Goal: Task Accomplishment & Management: Complete application form

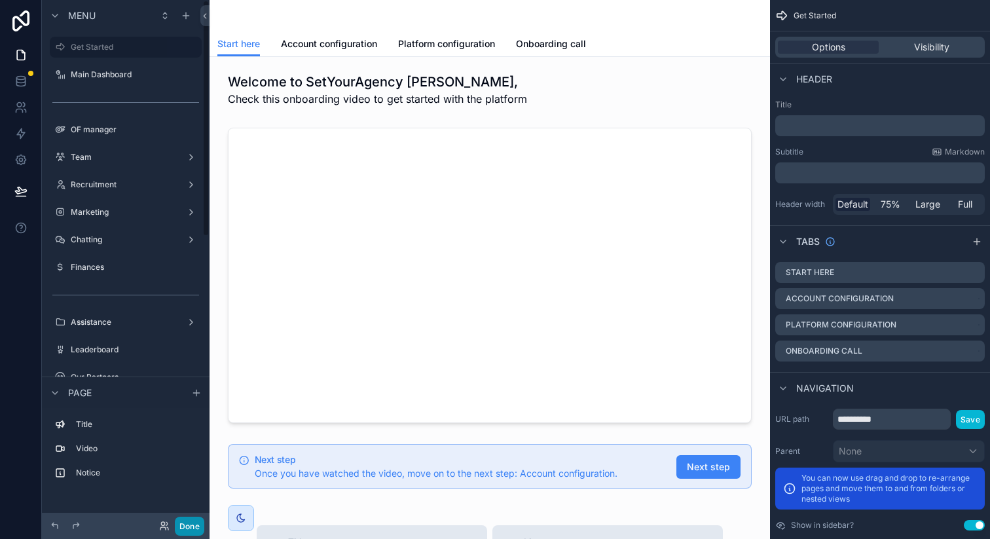
click at [178, 522] on button "Done" at bounding box center [189, 525] width 29 height 19
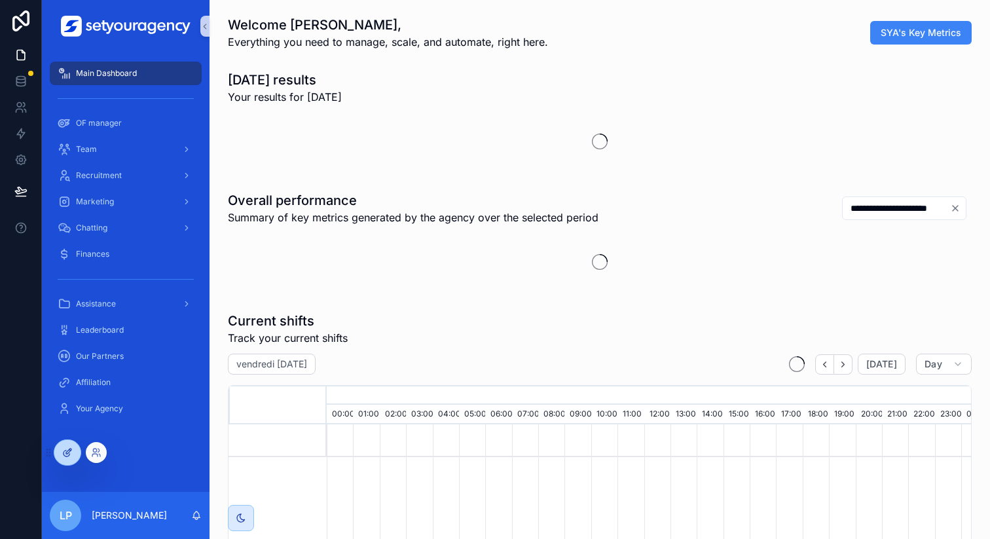
scroll to position [0, 4439]
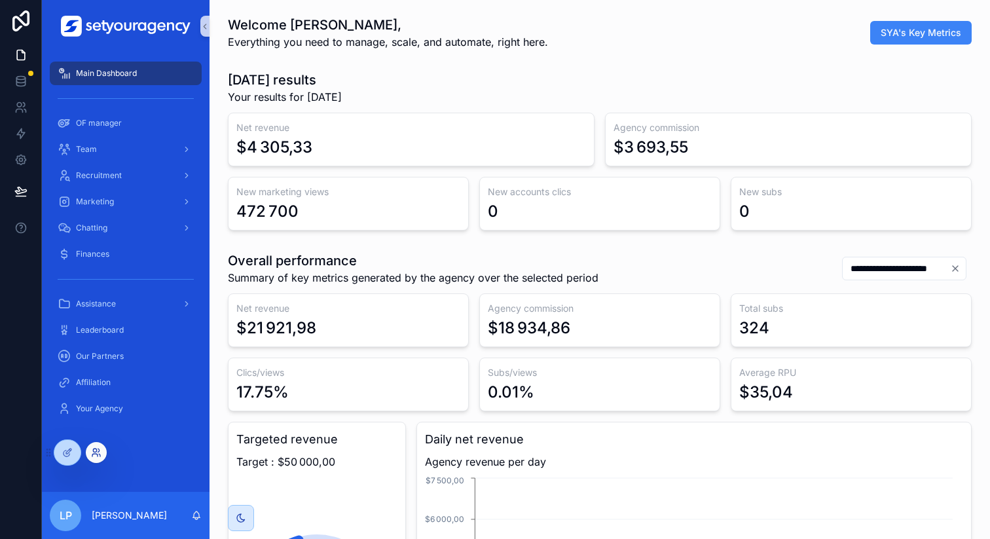
click at [96, 454] on icon at bounding box center [96, 452] width 10 height 10
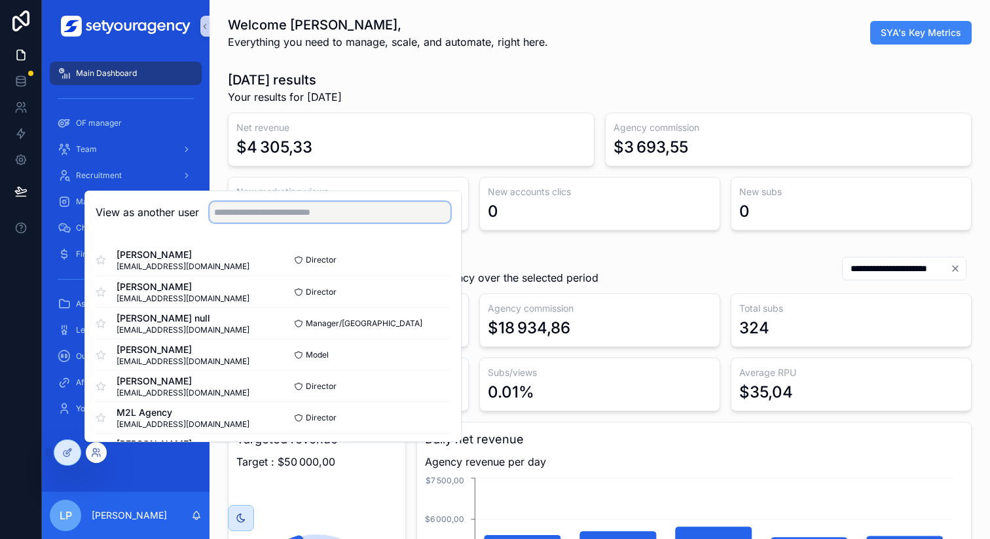
click at [295, 208] on input "text" at bounding box center [329, 212] width 241 height 21
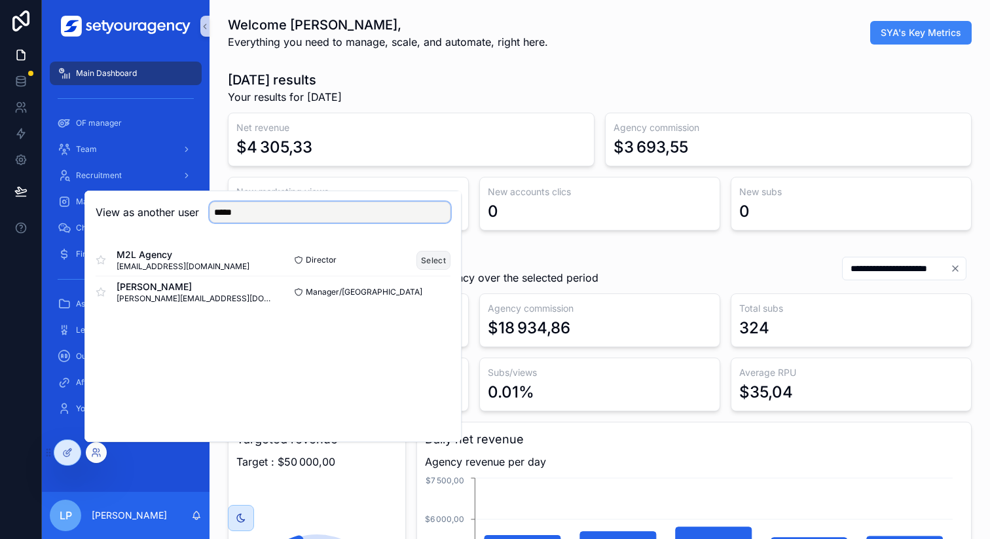
type input "*****"
click at [433, 259] on button "Select" at bounding box center [433, 260] width 34 height 19
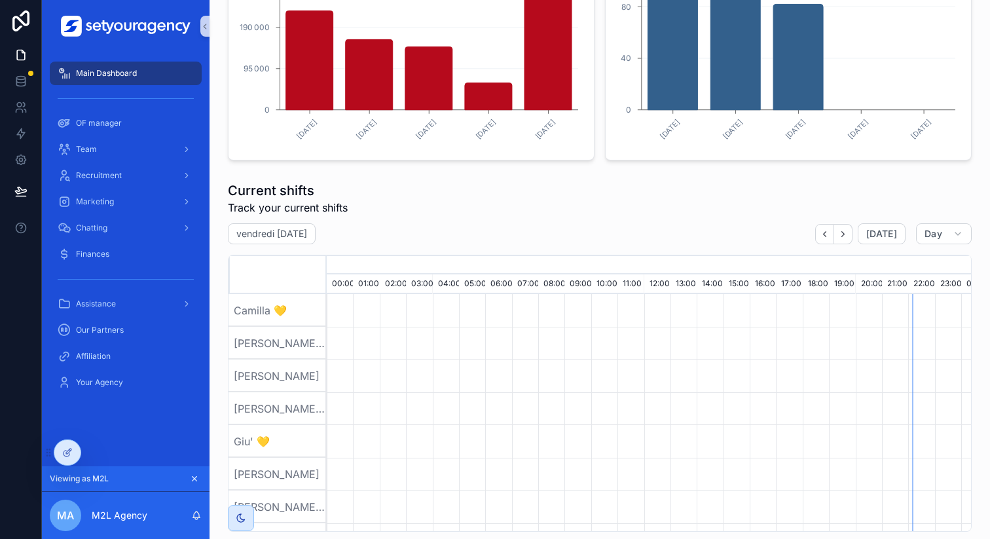
scroll to position [685, 0]
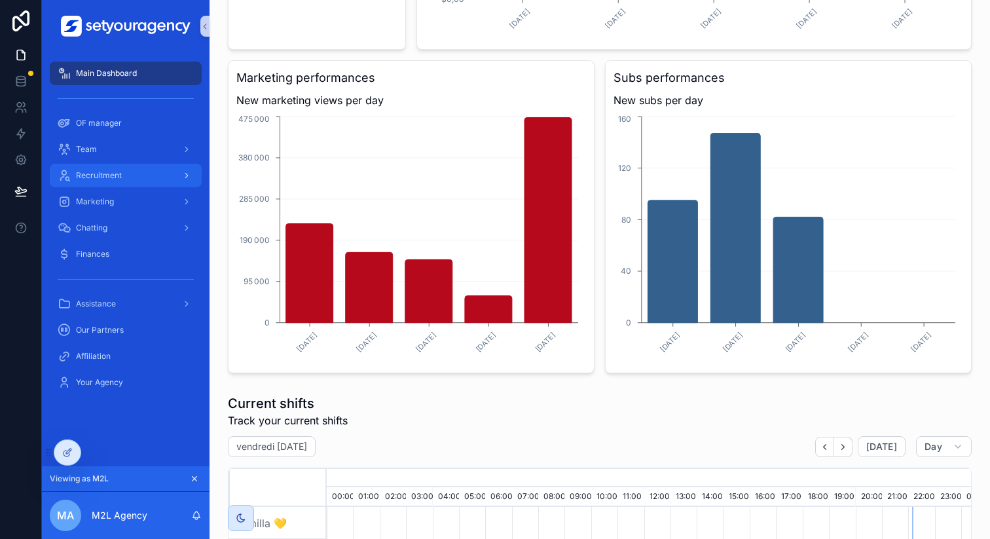
click at [150, 182] on div "Recruitment" at bounding box center [126, 175] width 136 height 21
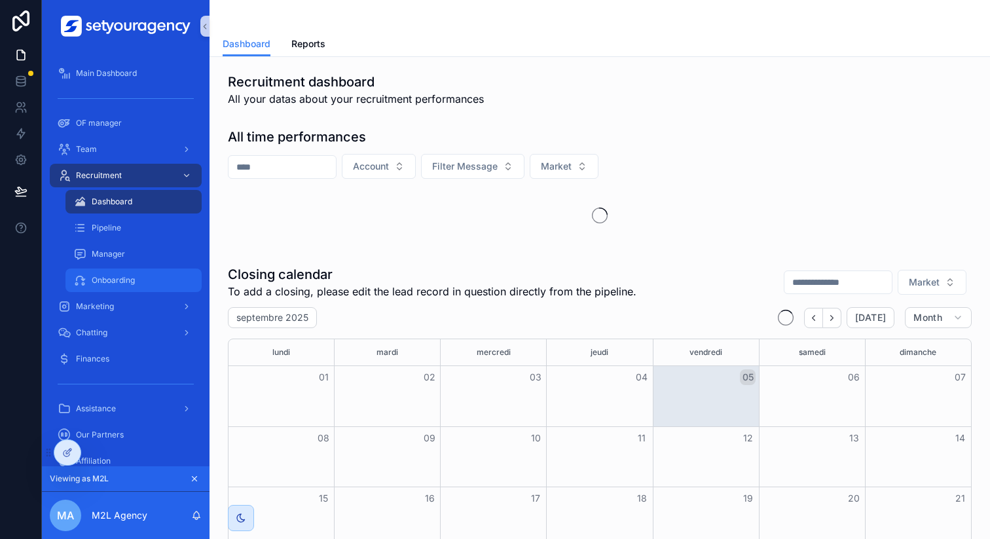
click at [139, 273] on div "Onboarding" at bounding box center [133, 280] width 120 height 21
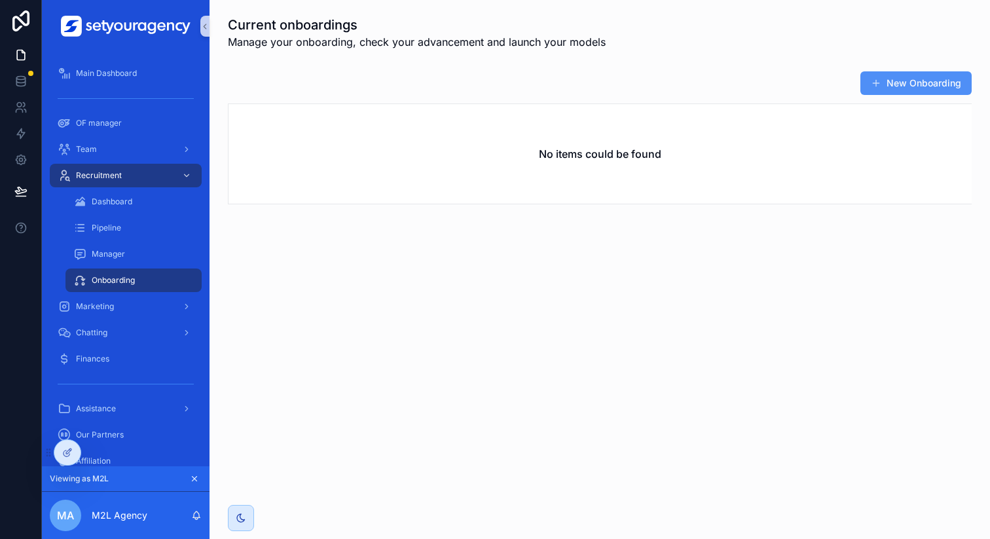
click at [910, 82] on button "New Onboarding" at bounding box center [915, 83] width 111 height 24
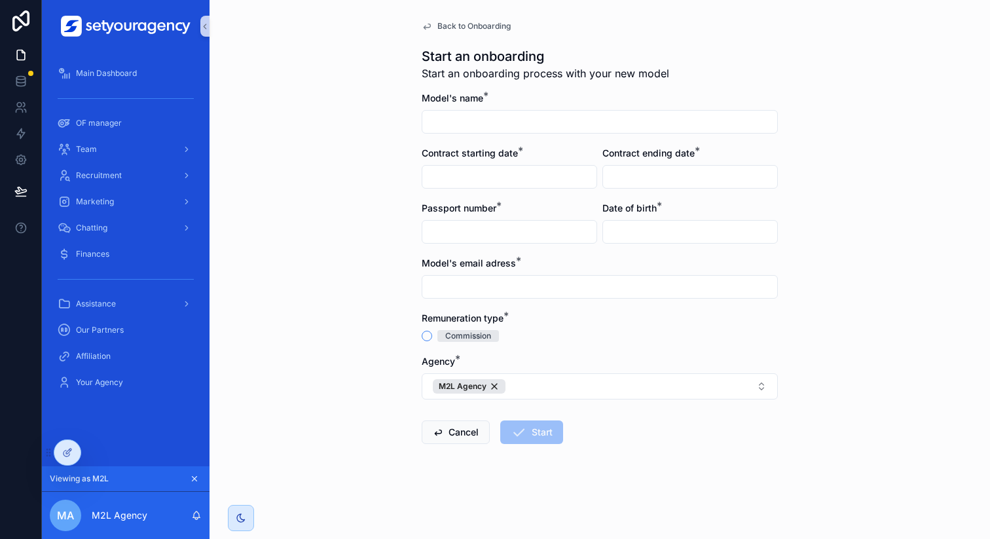
click at [478, 116] on input "scrollable content" at bounding box center [599, 122] width 355 height 18
type input "**********"
click at [512, 181] on input "scrollable content" at bounding box center [509, 177] width 174 height 18
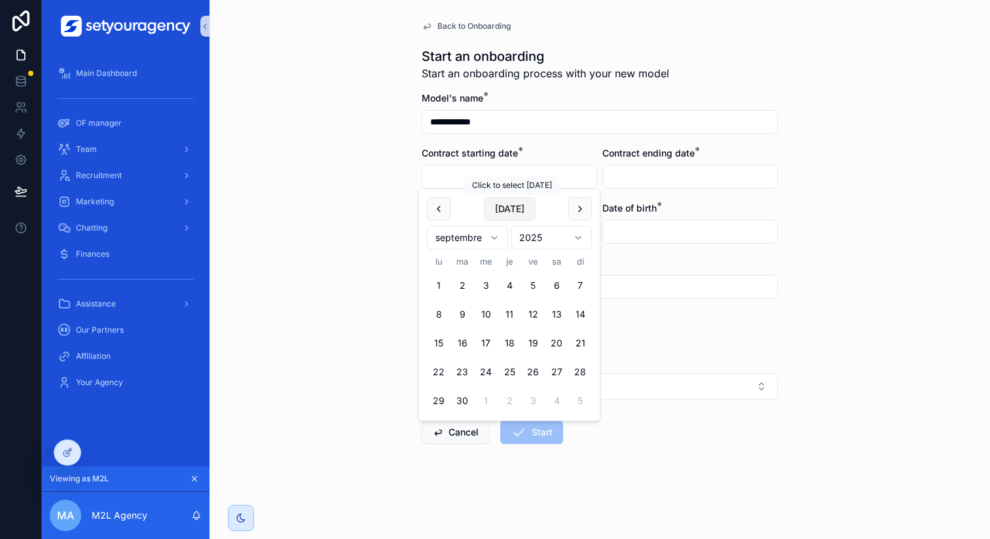
click at [512, 212] on button "[DATE]" at bounding box center [510, 209] width 52 height 24
type input "**********"
click at [635, 172] on input "scrollable content" at bounding box center [690, 177] width 174 height 18
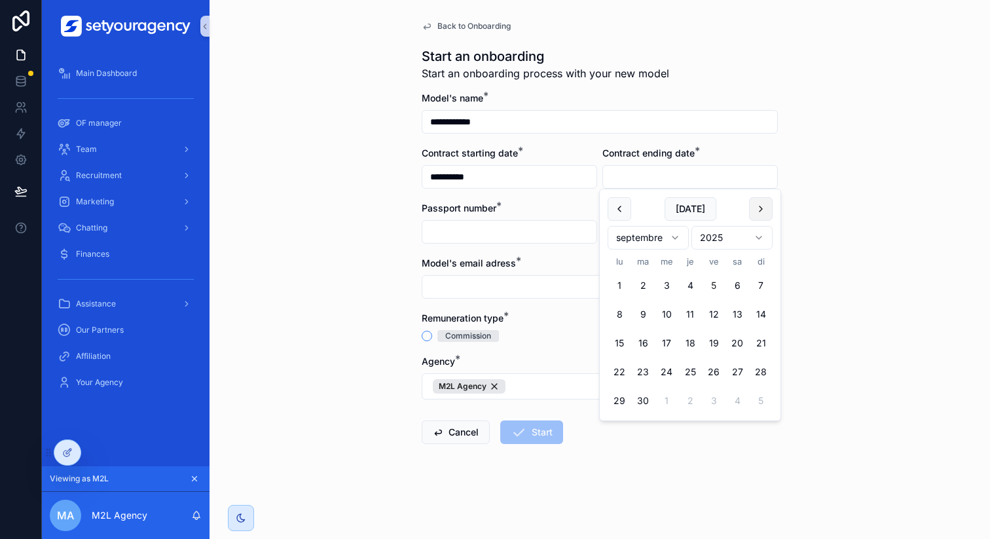
click at [761, 205] on button "scrollable content" at bounding box center [761, 209] width 24 height 24
click at [757, 283] on button "5" at bounding box center [761, 286] width 24 height 24
type input "**********"
click at [497, 224] on input "scrollable content" at bounding box center [509, 232] width 174 height 18
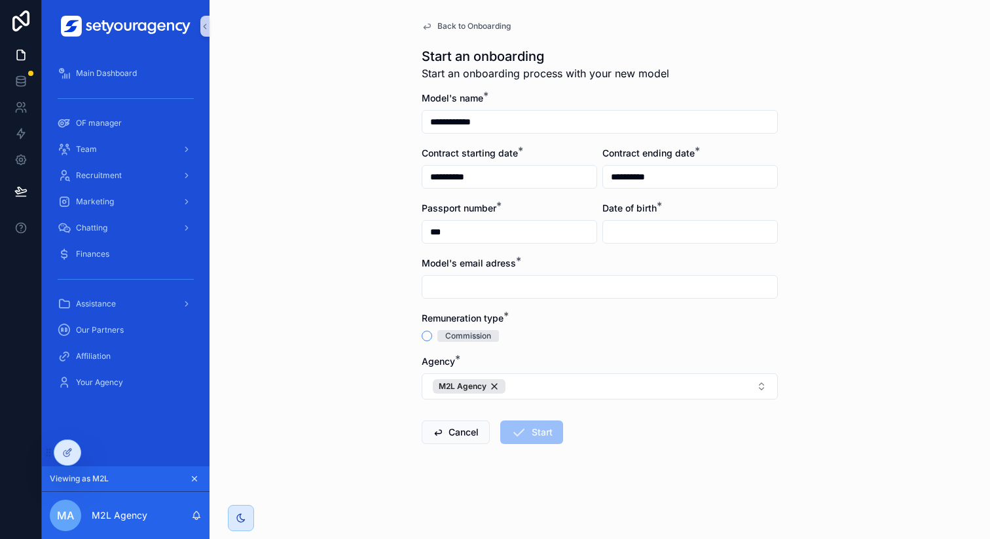
type input "***"
click at [628, 231] on input "scrollable content" at bounding box center [690, 232] width 174 height 18
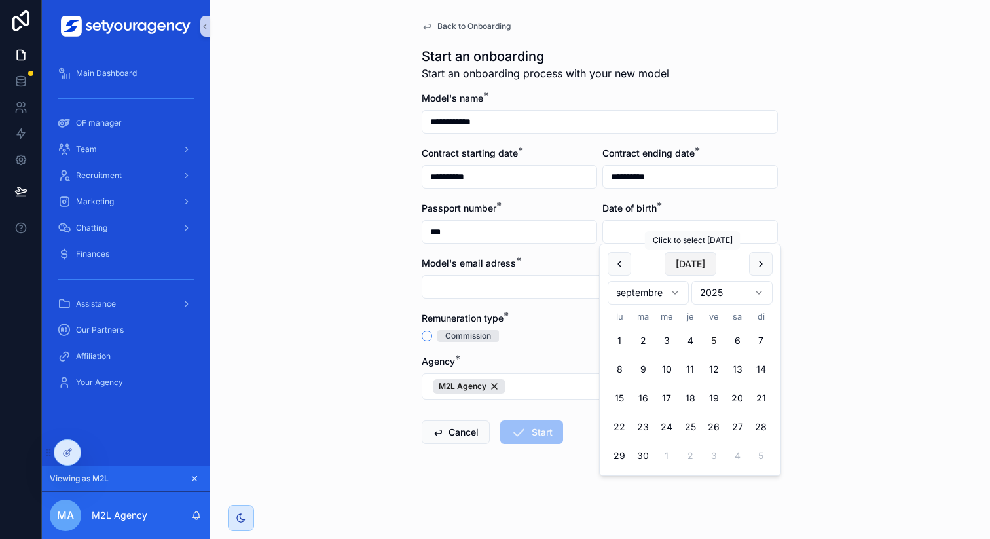
click at [691, 268] on button "[DATE]" at bounding box center [690, 264] width 52 height 24
type input "**********"
click at [495, 296] on div "scrollable content" at bounding box center [599, 287] width 356 height 24
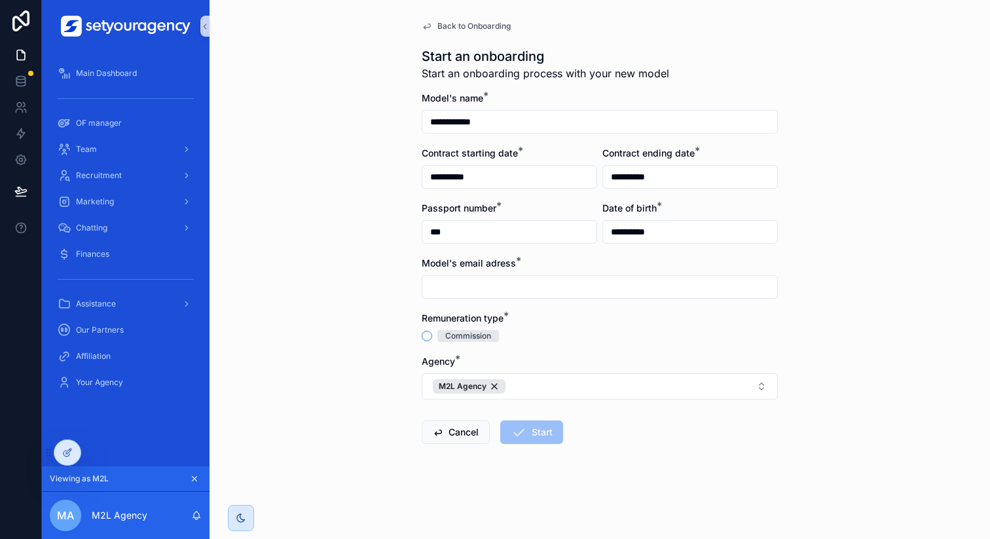
click at [526, 289] on input "scrollable content" at bounding box center [599, 287] width 355 height 18
type input "**********"
click at [427, 336] on button "Commission" at bounding box center [426, 336] width 10 height 10
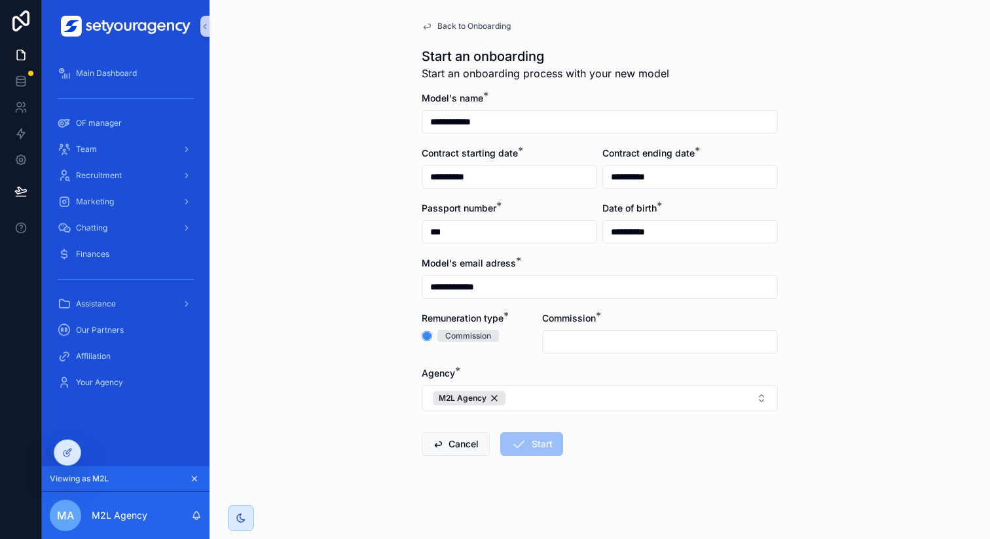
click at [581, 335] on input "scrollable content" at bounding box center [660, 341] width 234 height 18
type input "***"
click at [484, 367] on div "Agency *" at bounding box center [599, 373] width 356 height 13
click at [522, 443] on button "Start" at bounding box center [531, 444] width 63 height 24
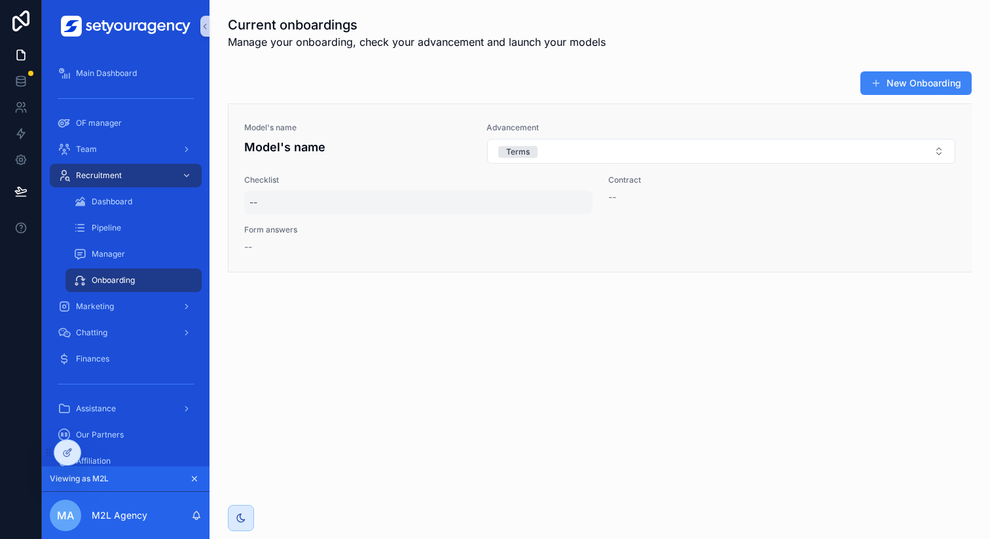
click at [357, 199] on div "--" at bounding box center [418, 202] width 348 height 24
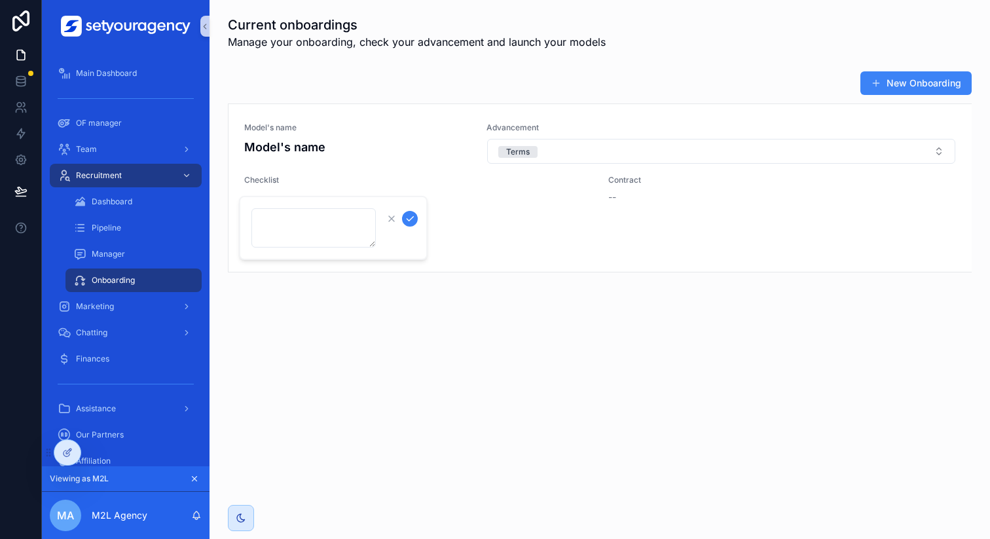
click at [393, 287] on div "Current onboardings Manage your onboarding, check your advancement and launch y…" at bounding box center [599, 180] width 780 height 361
click at [255, 246] on div "--" at bounding box center [357, 246] width 226 height 13
click at [487, 232] on div "Model's name Model's name Advancement Terms Checklist -- Contract -- Form answe…" at bounding box center [599, 187] width 711 height 131
click at [628, 193] on div "--" at bounding box center [782, 196] width 348 height 13
click at [616, 193] on span "--" at bounding box center [612, 196] width 8 height 13
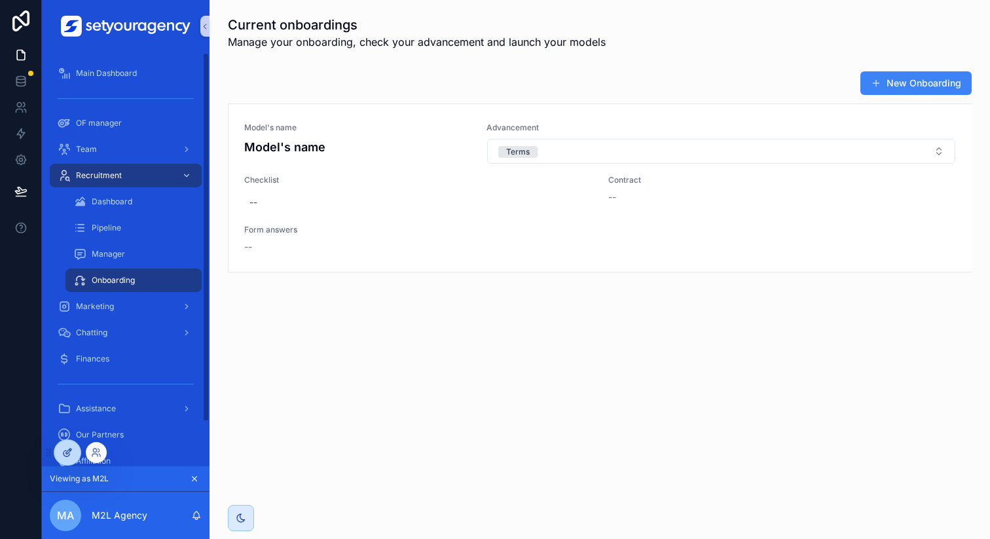
click at [63, 455] on icon at bounding box center [66, 453] width 6 height 6
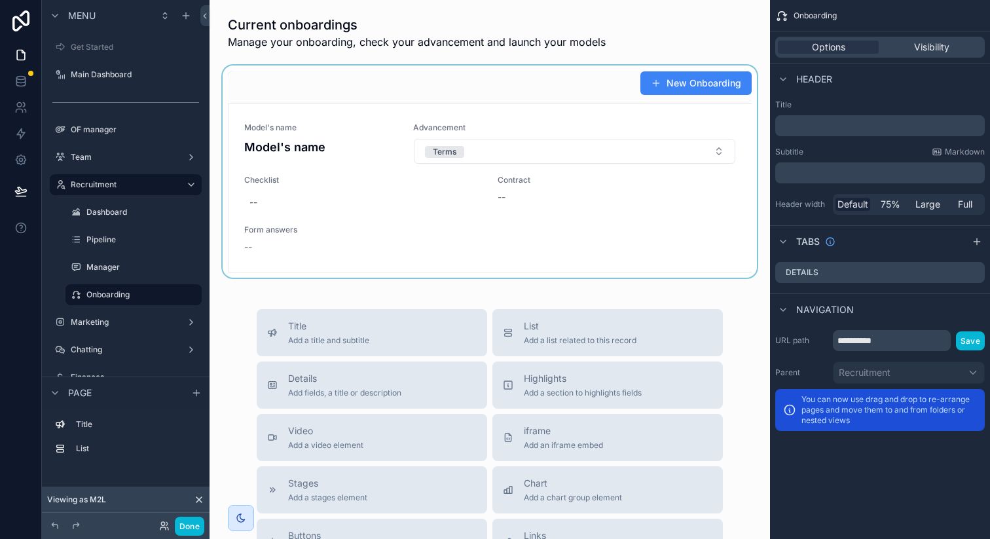
drag, startPoint x: 576, startPoint y: 214, endPoint x: 599, endPoint y: 222, distance: 24.2
click at [599, 222] on div "scrollable content" at bounding box center [489, 171] width 539 height 212
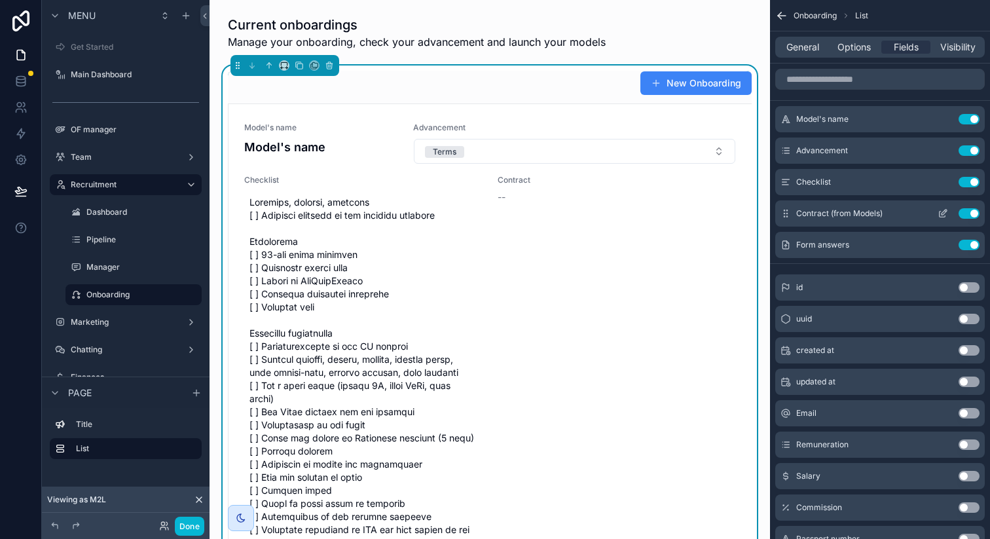
click at [944, 215] on icon "scrollable content" at bounding box center [942, 213] width 10 height 10
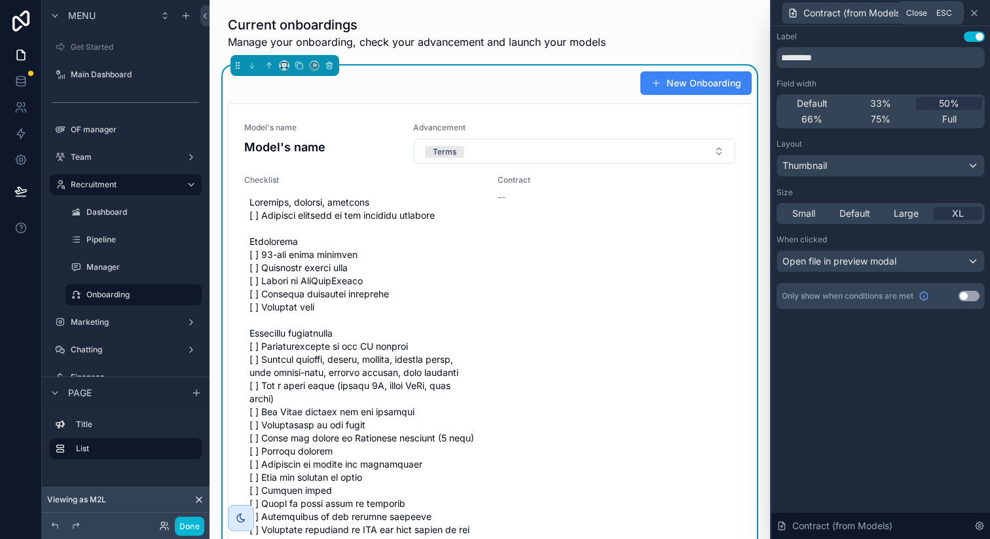
click at [973, 15] on icon at bounding box center [974, 13] width 10 height 10
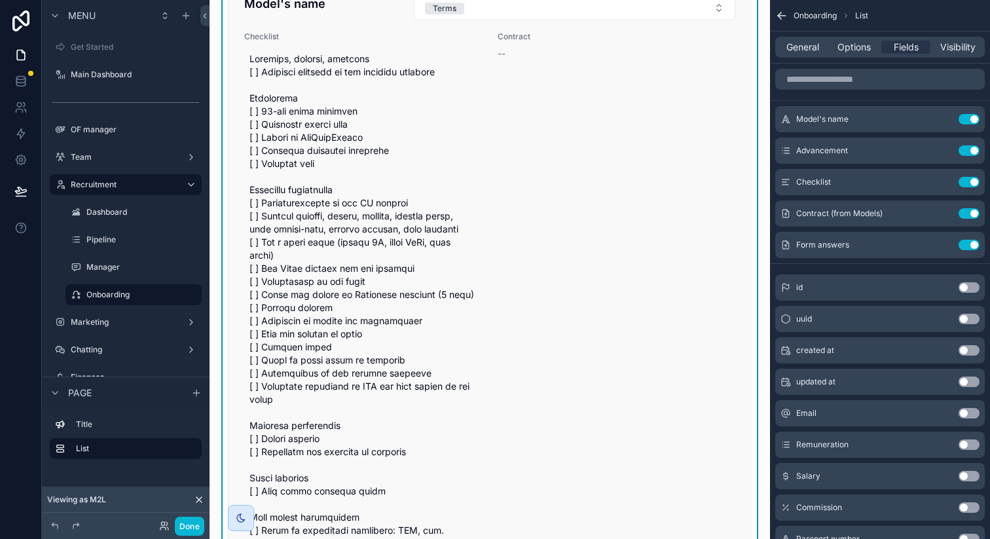
scroll to position [103, 0]
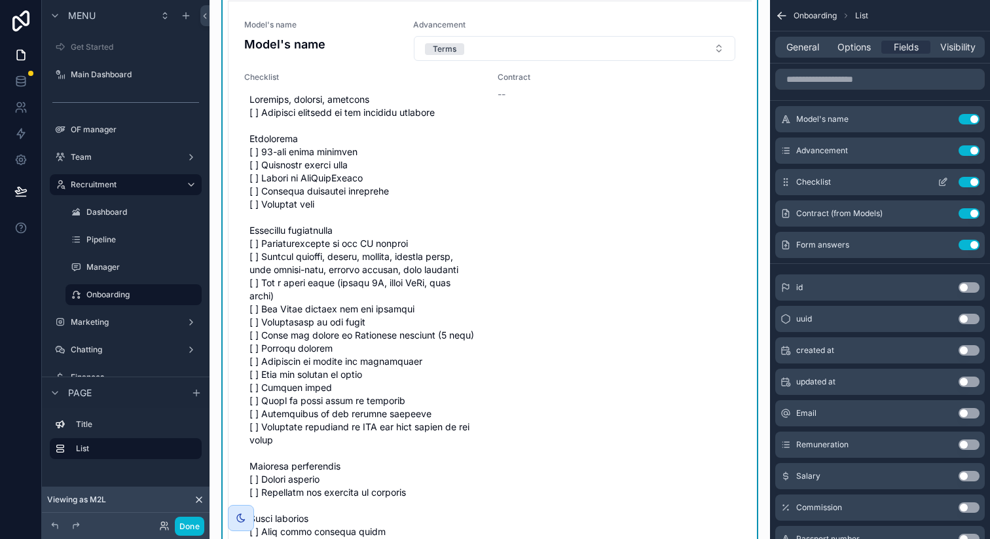
click at [943, 180] on icon "scrollable content" at bounding box center [942, 182] width 10 height 10
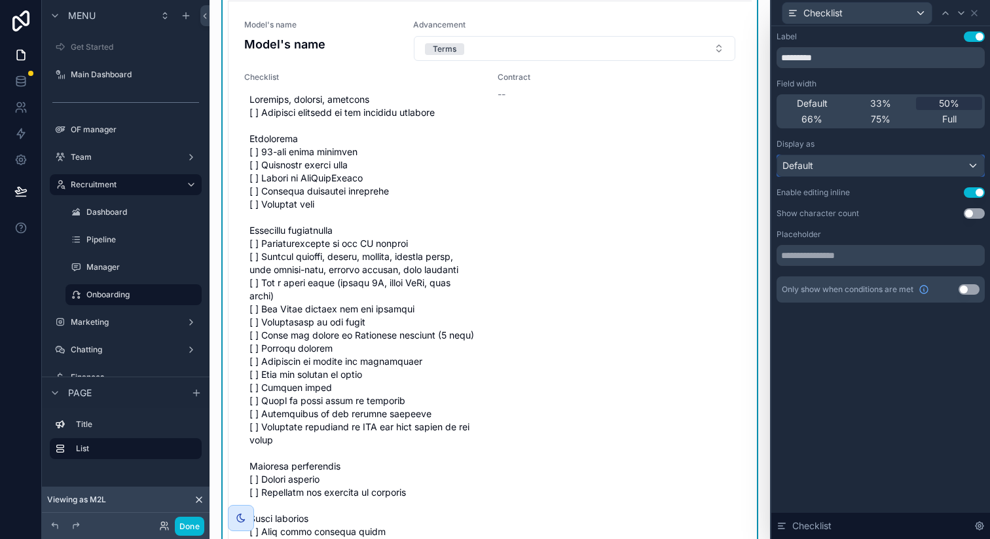
click at [865, 162] on div "Default" at bounding box center [880, 165] width 207 height 21
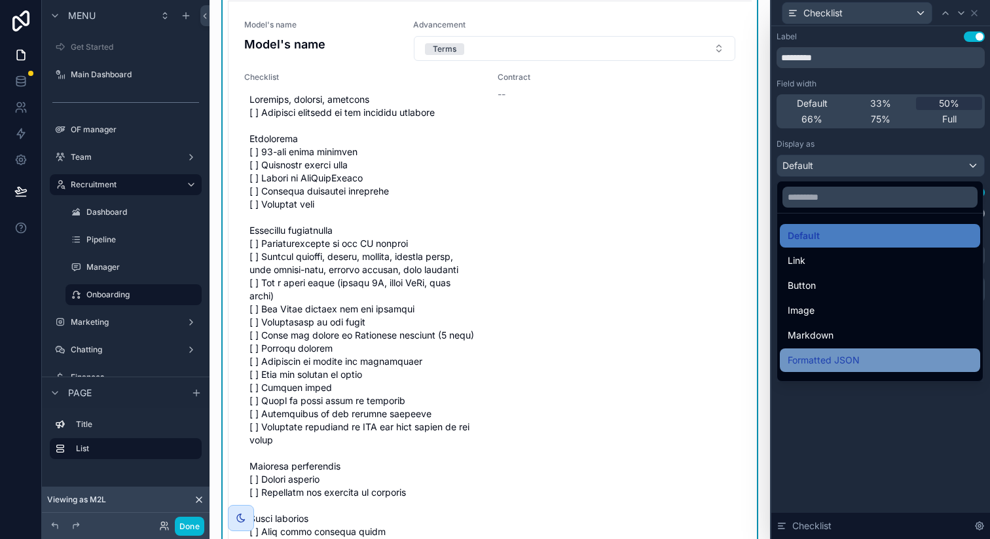
click at [842, 355] on span "Formatted JSON" at bounding box center [823, 360] width 72 height 16
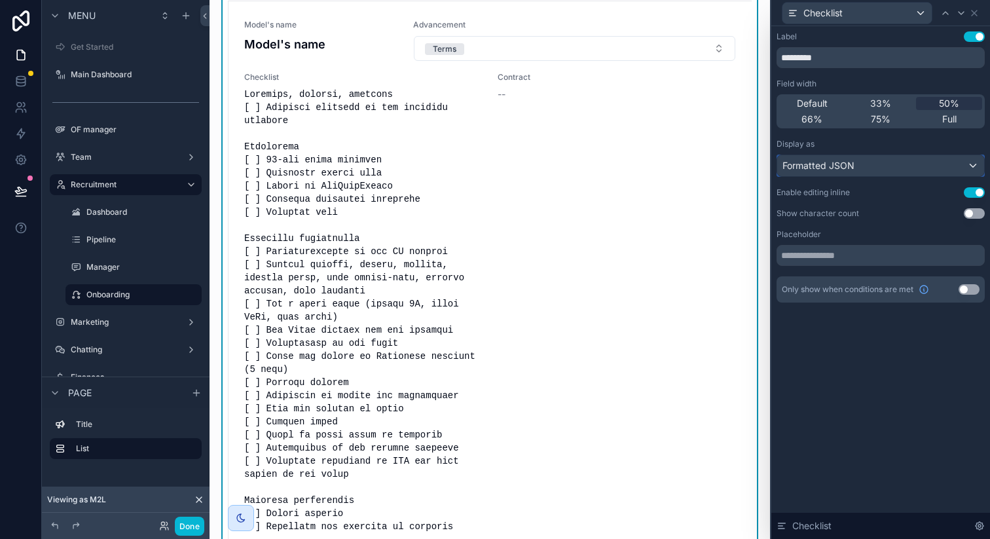
click at [838, 166] on span "Formatted JSON" at bounding box center [818, 165] width 72 height 13
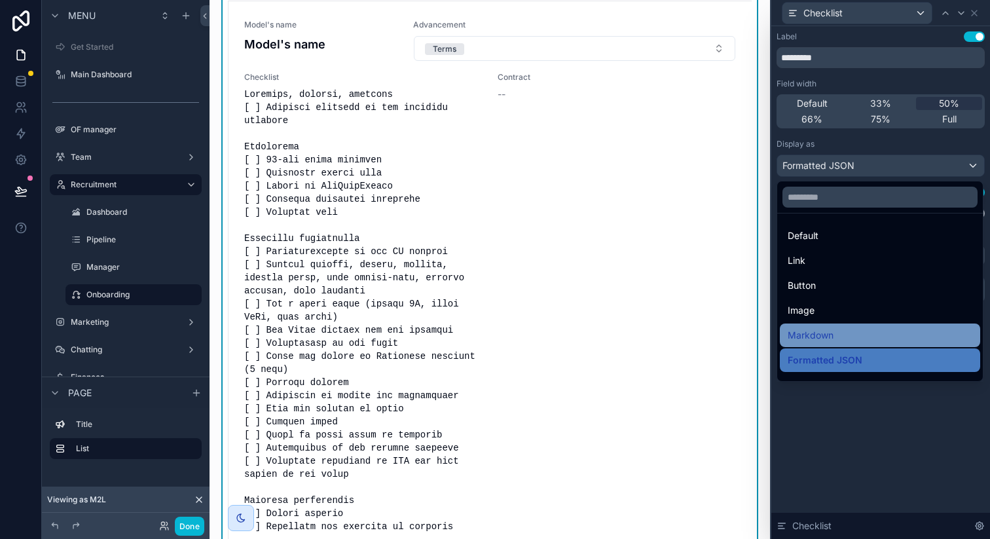
click at [828, 332] on span "Markdown" at bounding box center [810, 335] width 46 height 16
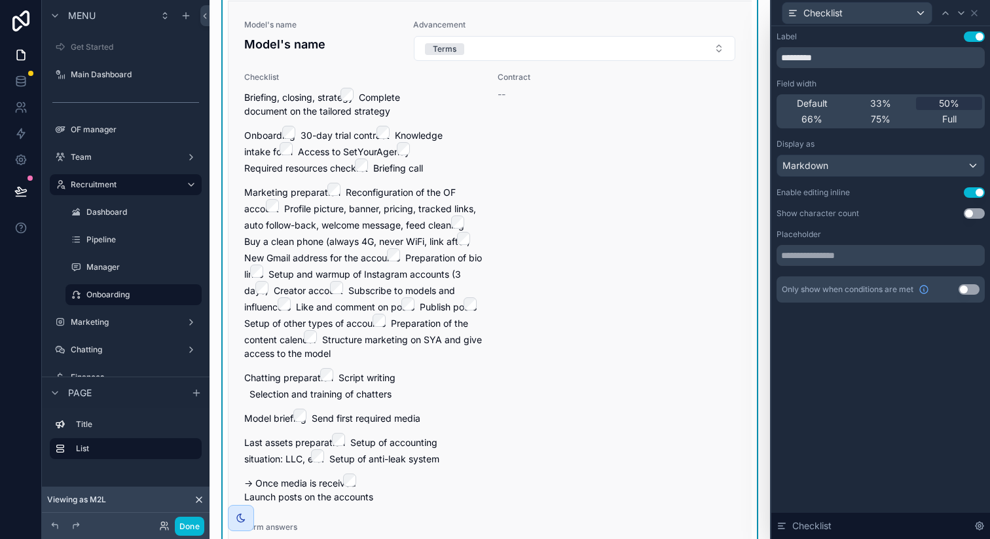
click at [282, 141] on label "scrollable content" at bounding box center [288, 135] width 13 height 11
click at [874, 171] on div "Markdown" at bounding box center [880, 165] width 207 height 21
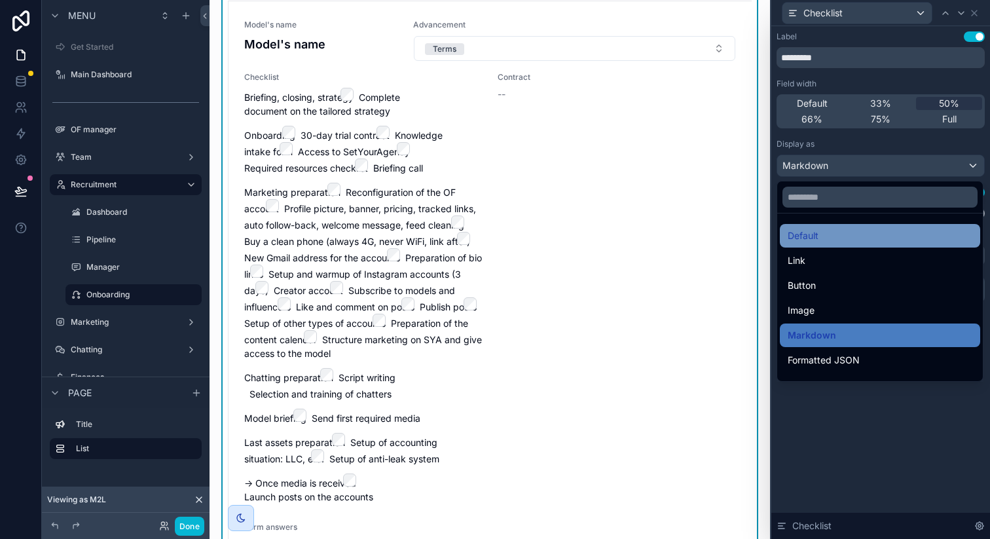
click at [847, 236] on div "Default" at bounding box center [879, 236] width 185 height 16
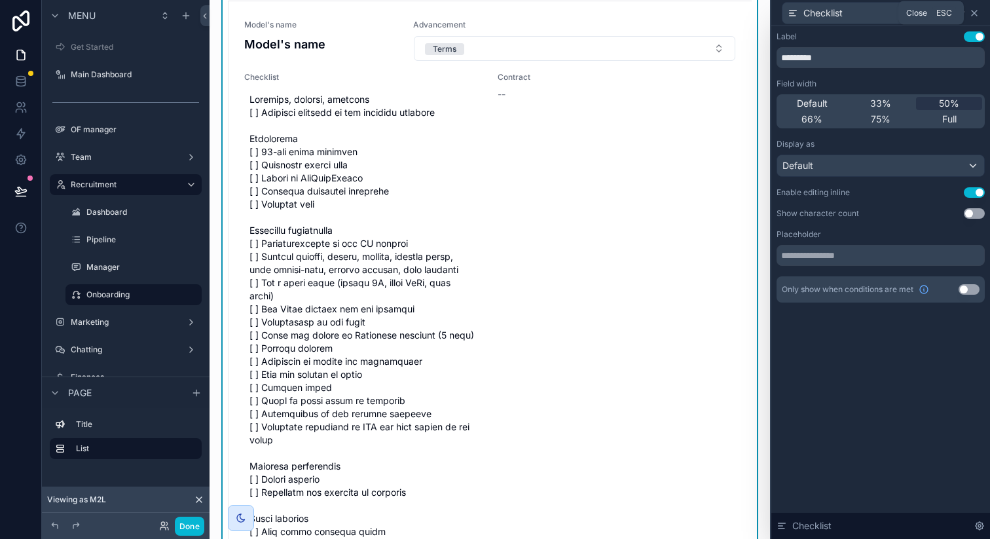
click at [973, 10] on icon at bounding box center [974, 13] width 10 height 10
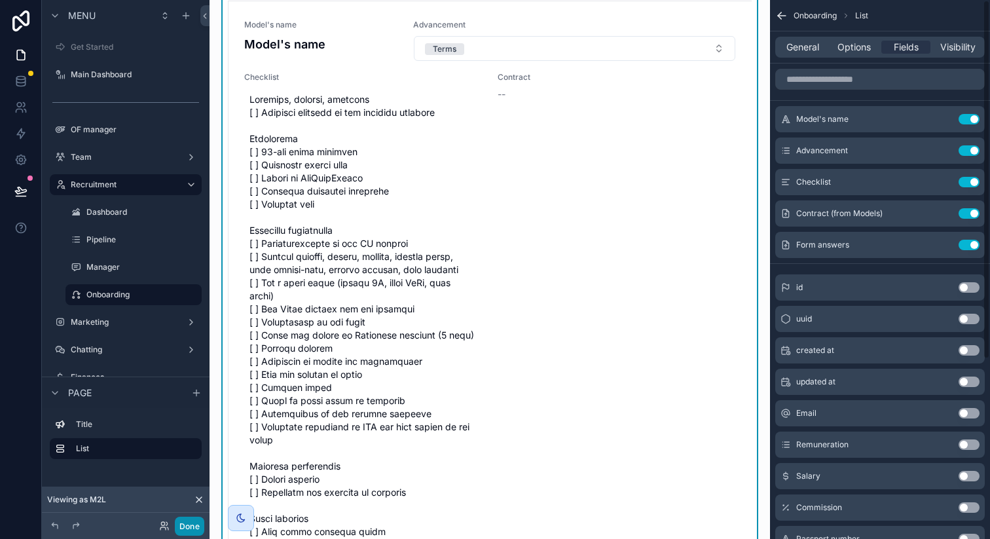
click at [190, 525] on button "Done" at bounding box center [189, 525] width 29 height 19
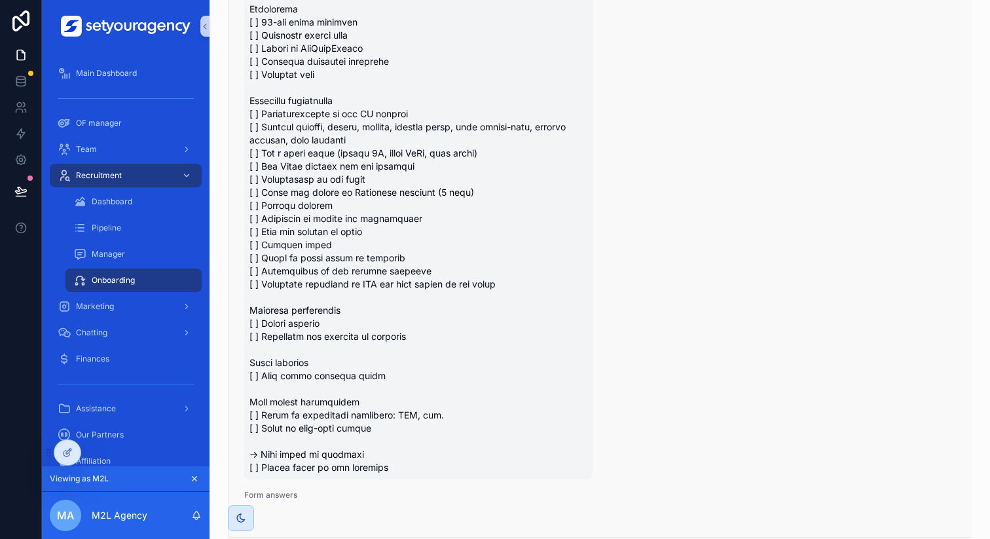
scroll to position [339, 0]
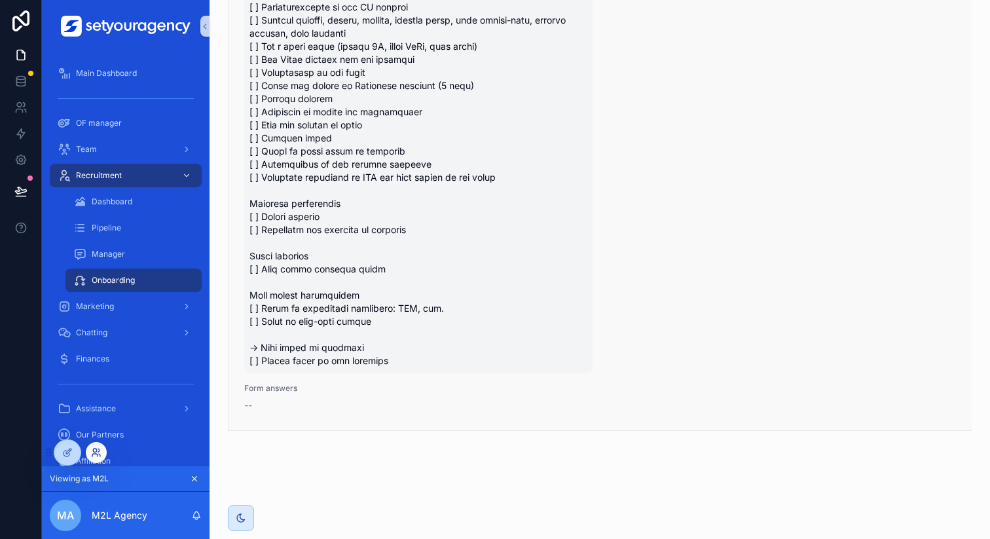
click at [92, 456] on icon at bounding box center [94, 455] width 5 height 3
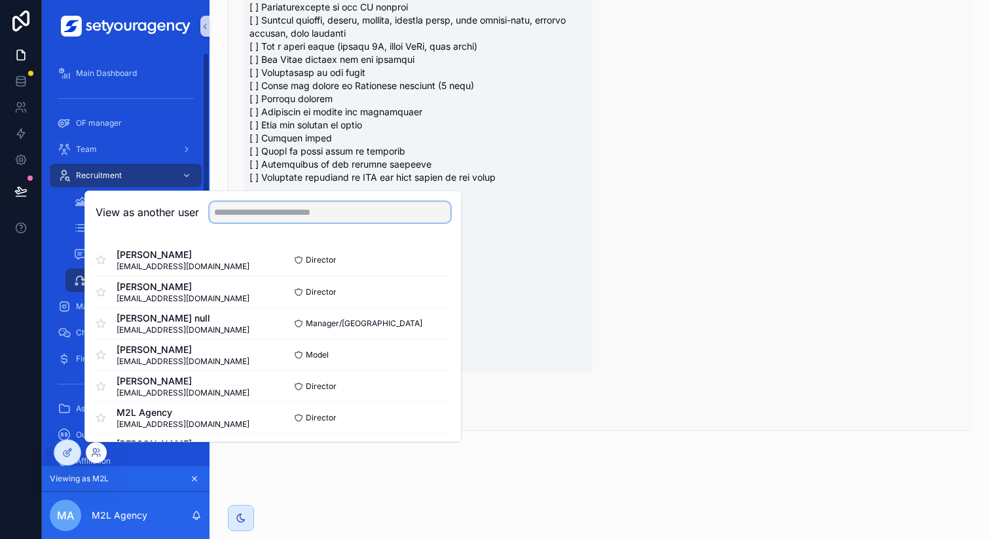
click at [273, 212] on input "text" at bounding box center [329, 212] width 241 height 21
type input "*****"
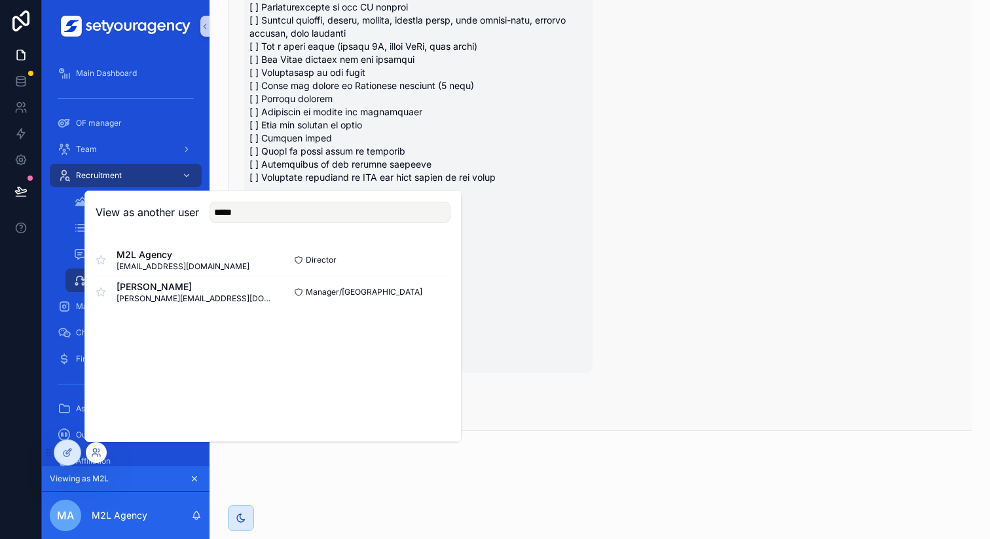
click at [568, 407] on div "Model's name Model's name Advancement Terms Checklist Contract -- Form answers …" at bounding box center [599, 97] width 711 height 628
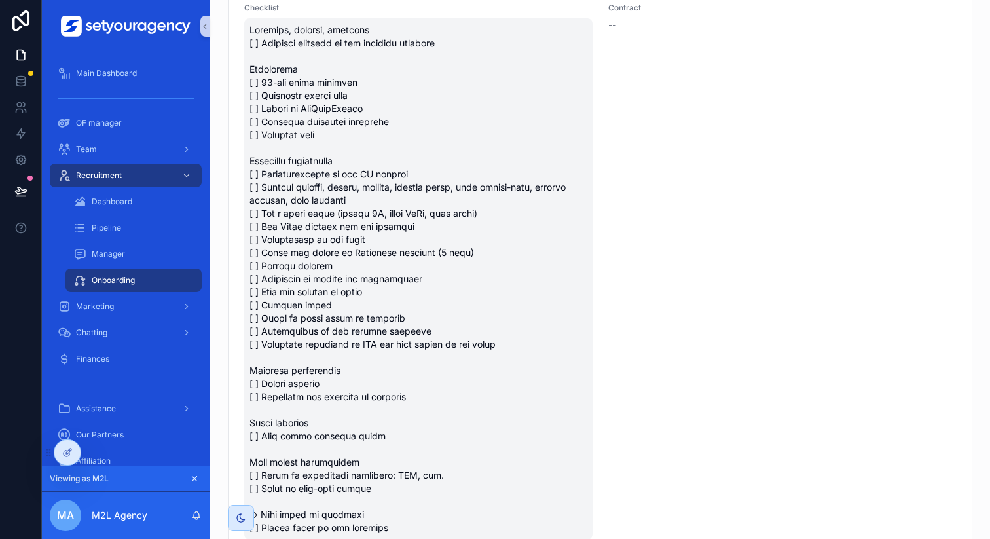
scroll to position [341, 0]
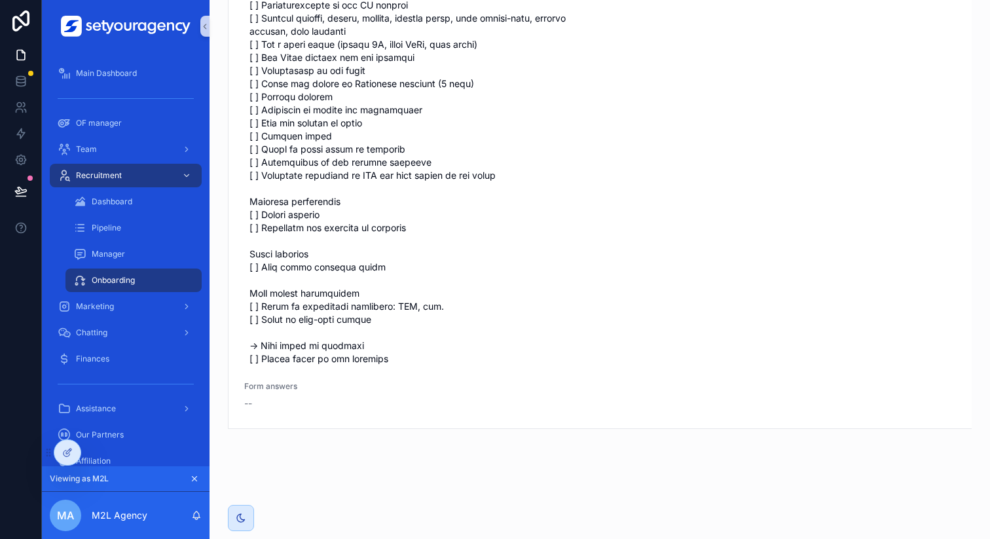
click at [262, 412] on div "Model's name Model's name Advancement Terms Checklist Contract -- Form answers …" at bounding box center [599, 95] width 743 height 665
click at [266, 400] on div "--" at bounding box center [357, 403] width 226 height 13
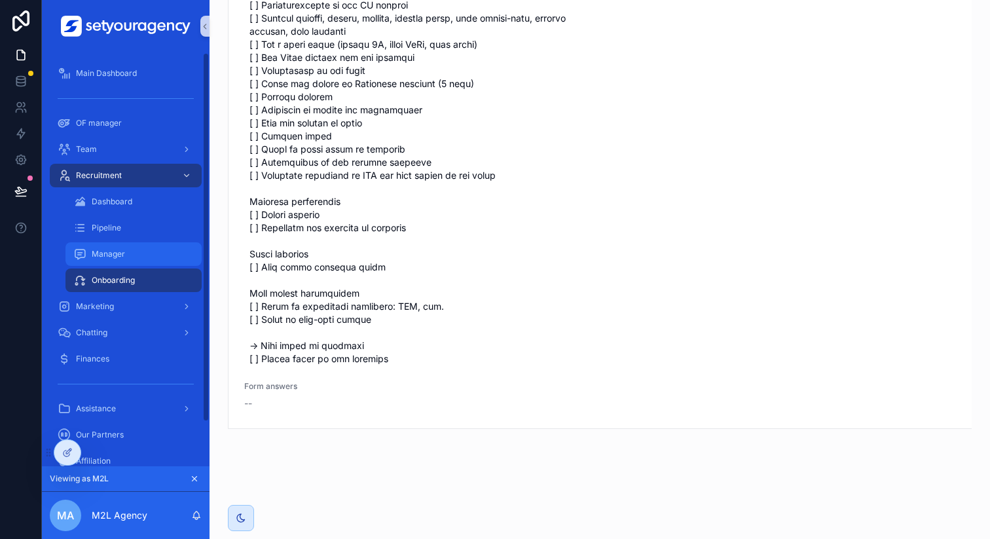
click at [132, 259] on div "Manager" at bounding box center [133, 253] width 120 height 21
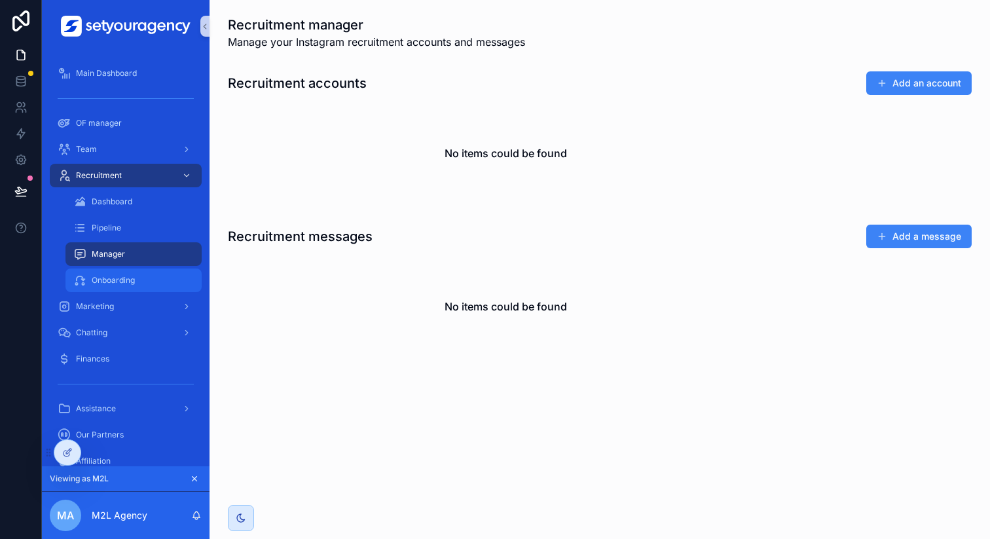
click at [132, 282] on span "Onboarding" at bounding box center [113, 280] width 43 height 10
